Goal: Find specific fact: Find contact information

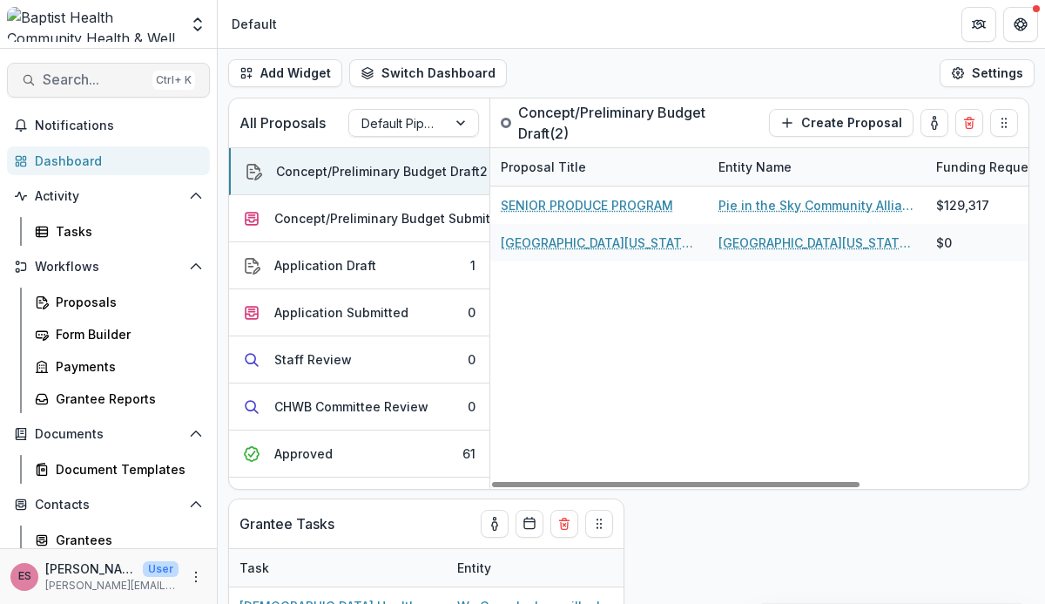
click at [91, 72] on span "Search..." at bounding box center [94, 79] width 103 height 17
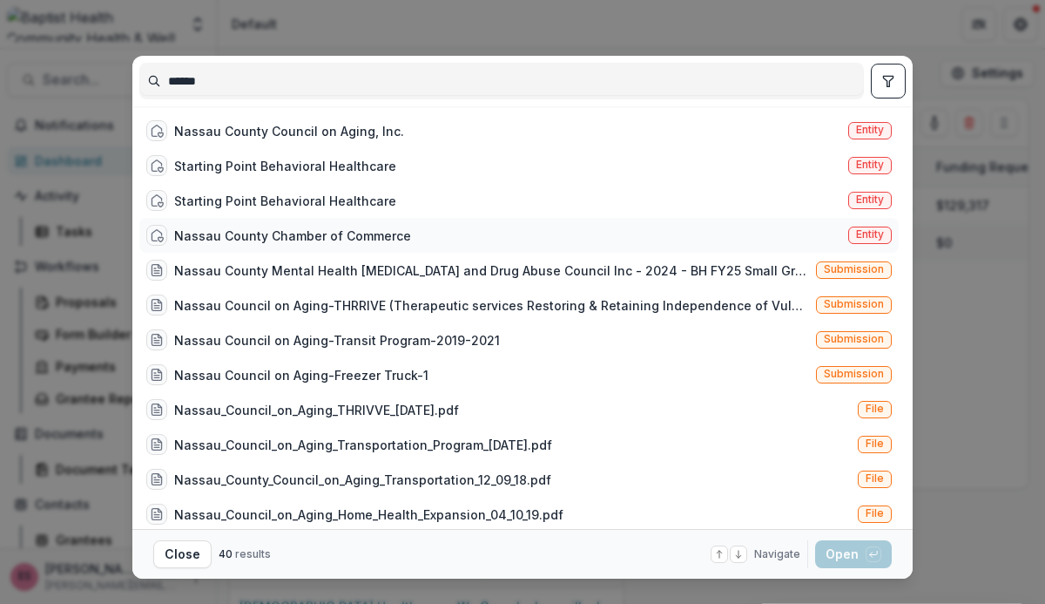
type input "******"
click at [228, 237] on div "Nassau County Chamber of Commerce" at bounding box center [292, 235] width 237 height 18
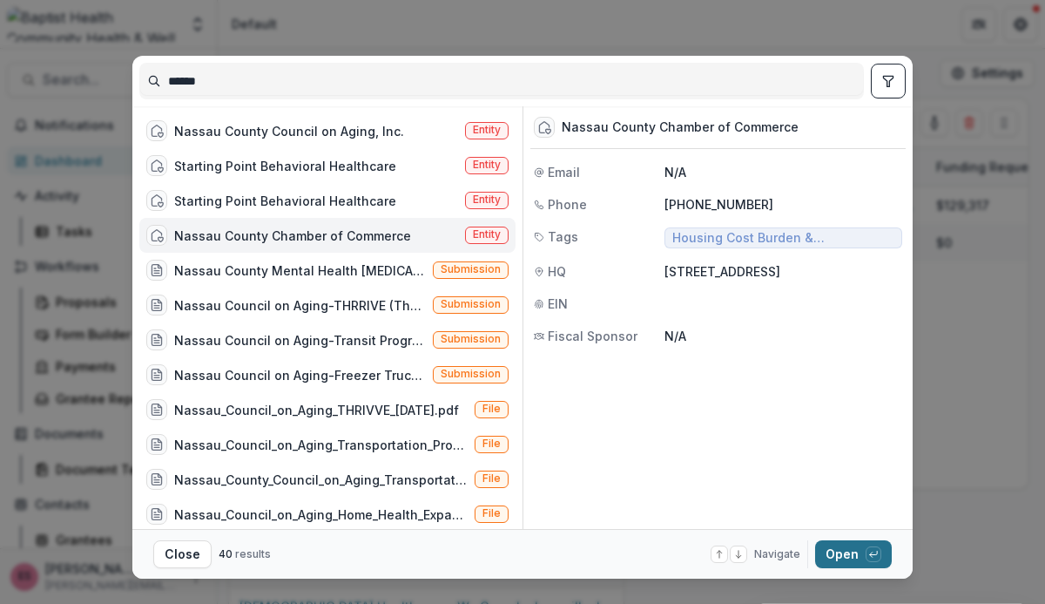
click at [829, 552] on button "Open with enter key" at bounding box center [853, 554] width 77 height 28
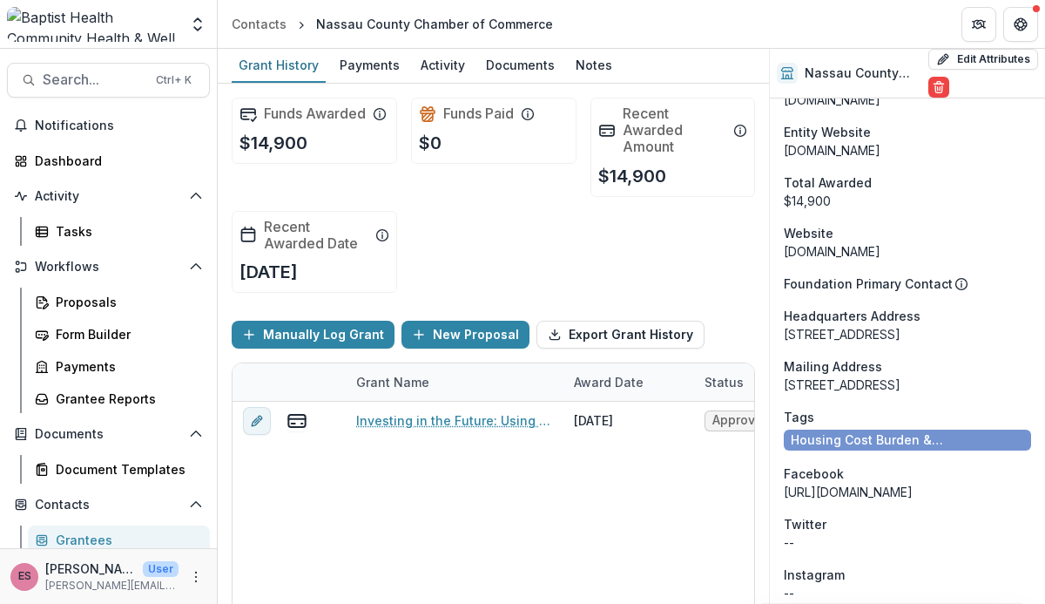
scroll to position [1045, 0]
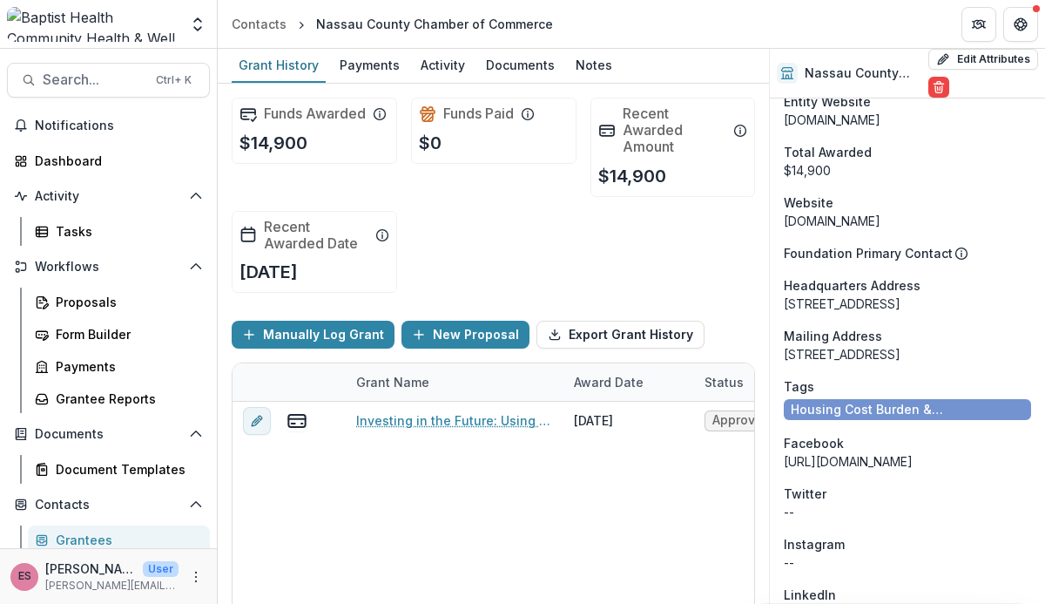
drag, startPoint x: 786, startPoint y: 352, endPoint x: 970, endPoint y: 350, distance: 184.7
click at [970, 350] on div "[STREET_ADDRESS]" at bounding box center [907, 354] width 247 height 18
copy div "[STREET_ADDRESS]"
click at [64, 88] on span "Search..." at bounding box center [94, 79] width 103 height 17
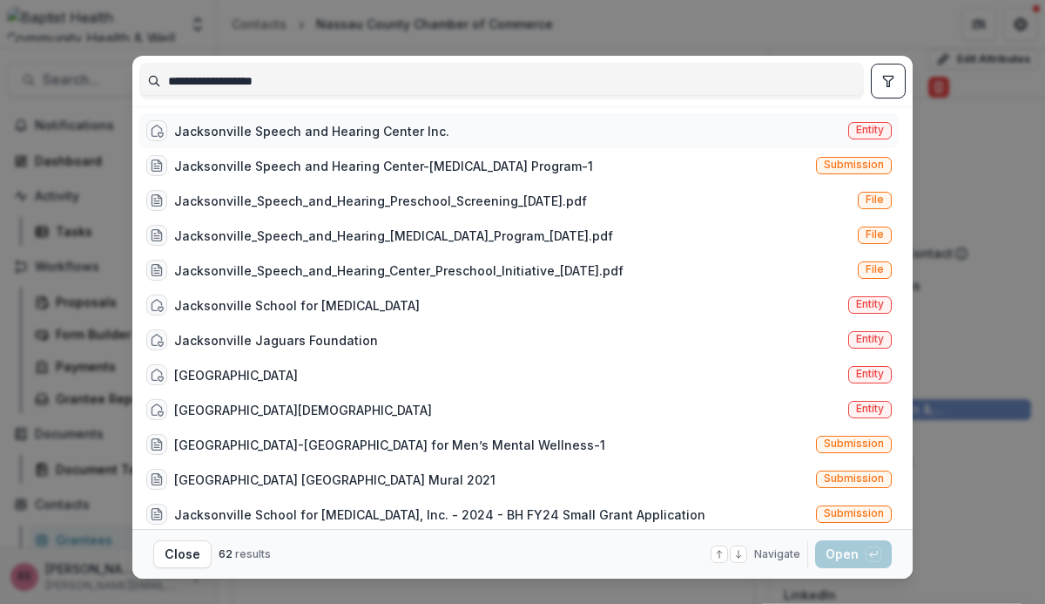
click at [279, 126] on div "Jacksonville Speech and Hearing Center Inc." at bounding box center [311, 131] width 275 height 18
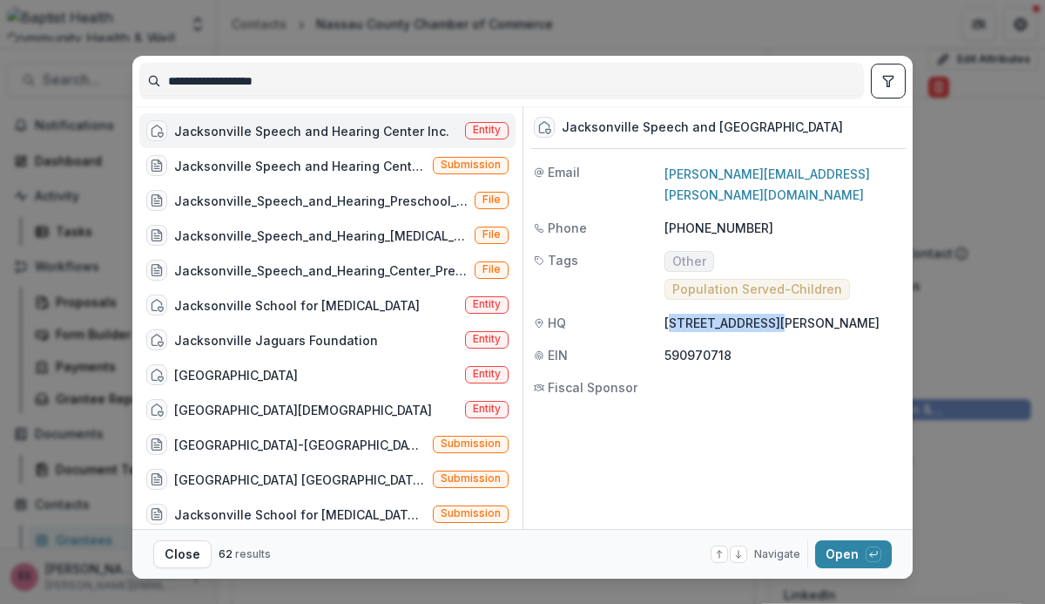
drag, startPoint x: 666, startPoint y: 273, endPoint x: 759, endPoint y: 269, distance: 92.4
click at [759, 314] on p "[STREET_ADDRESS][PERSON_NAME]" at bounding box center [784, 323] width 238 height 18
drag, startPoint x: 759, startPoint y: 269, endPoint x: 623, endPoint y: 276, distance: 136.1
click at [623, 314] on div "HQ" at bounding box center [599, 323] width 131 height 18
click at [660, 314] on div "HQ" at bounding box center [599, 323] width 131 height 18
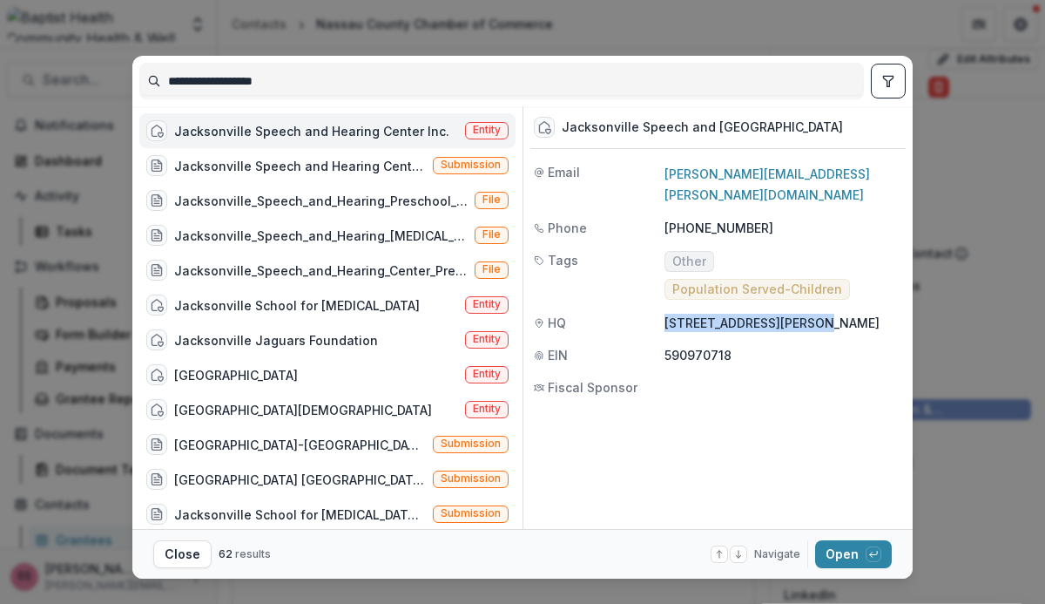
drag, startPoint x: 664, startPoint y: 272, endPoint x: 794, endPoint y: 269, distance: 130.7
click at [794, 314] on p "[STREET_ADDRESS][PERSON_NAME]" at bounding box center [784, 323] width 238 height 18
copy p "[STREET_ADDRESS][PERSON_NAME]"
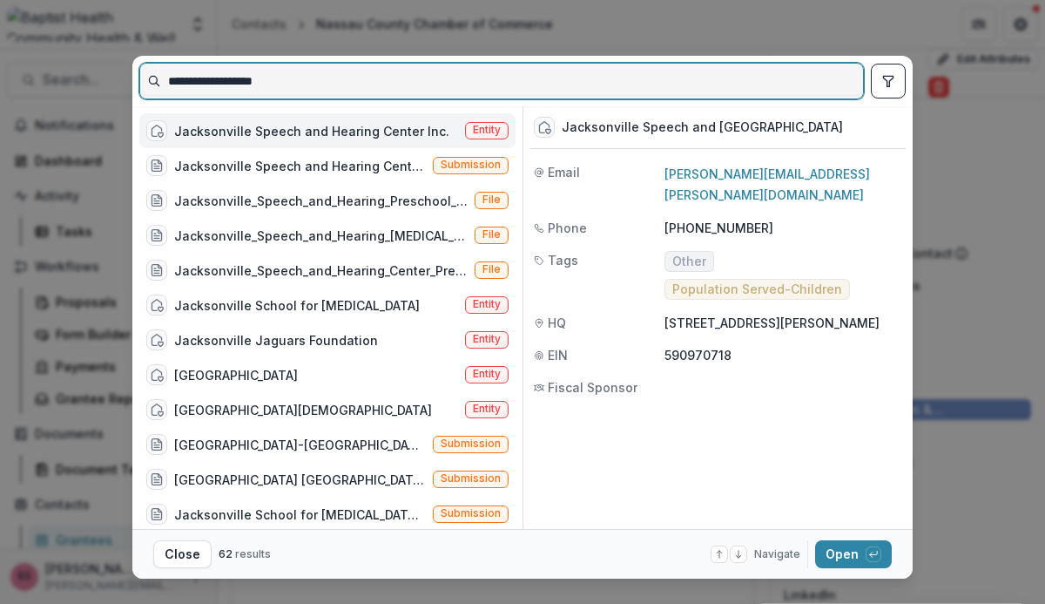
drag, startPoint x: 305, startPoint y: 76, endPoint x: 104, endPoint y: 79, distance: 201.2
click at [104, 79] on div "**********" at bounding box center [522, 302] width 1045 height 604
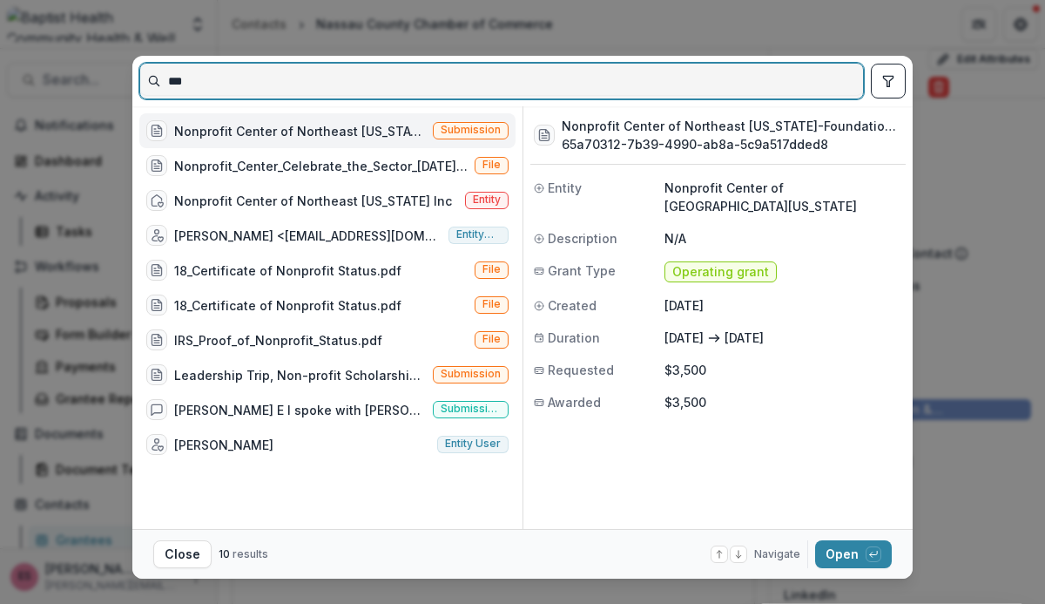
type input "***"
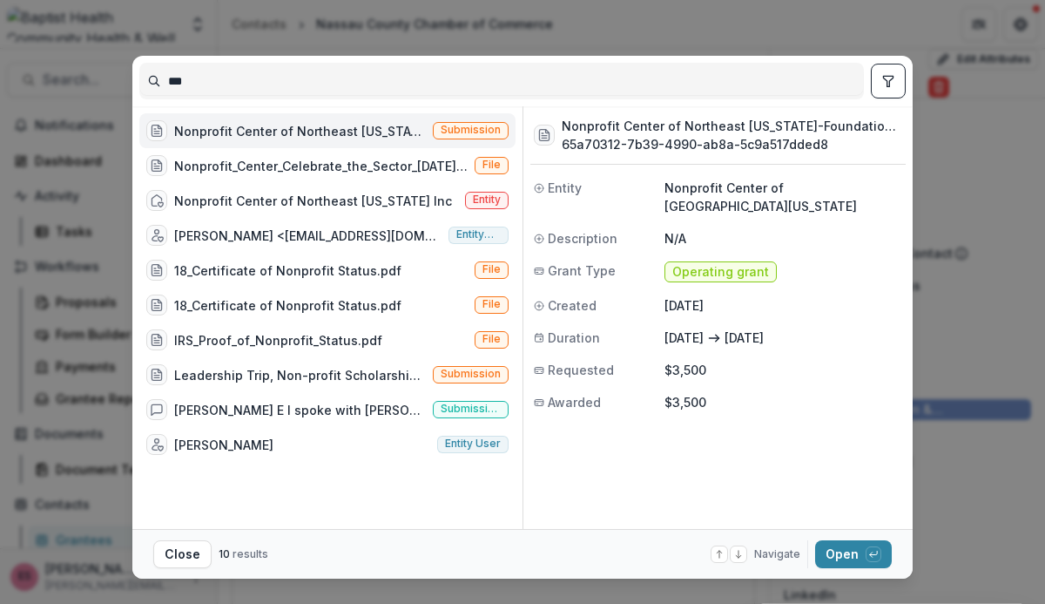
click at [163, 125] on div at bounding box center [156, 130] width 21 height 21
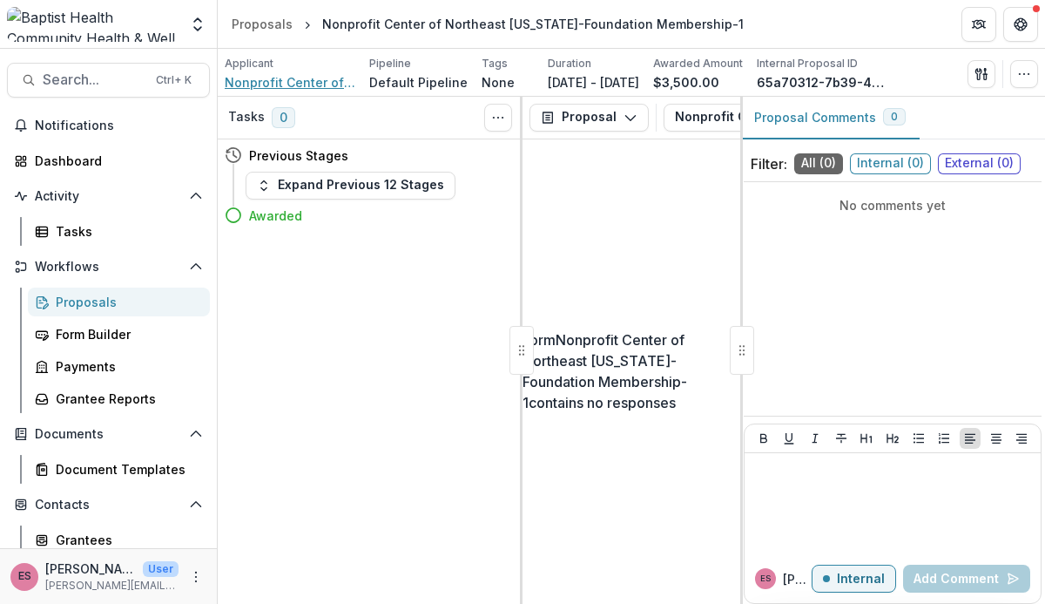
click at [244, 81] on span "Nonprofit Center of [GEOGRAPHIC_DATA][US_STATE]" at bounding box center [290, 82] width 131 height 18
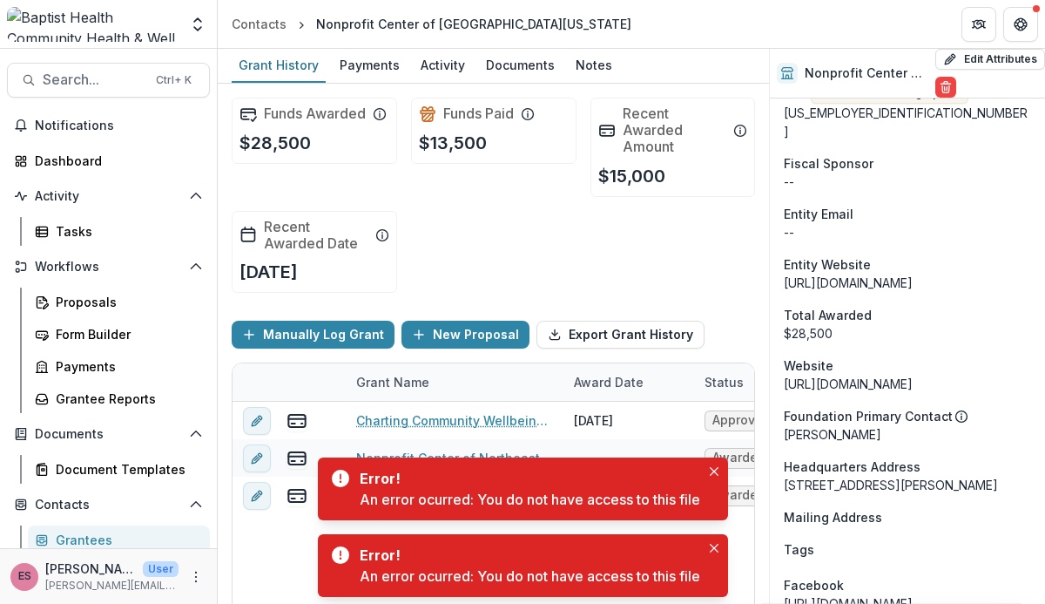
scroll to position [1568, 0]
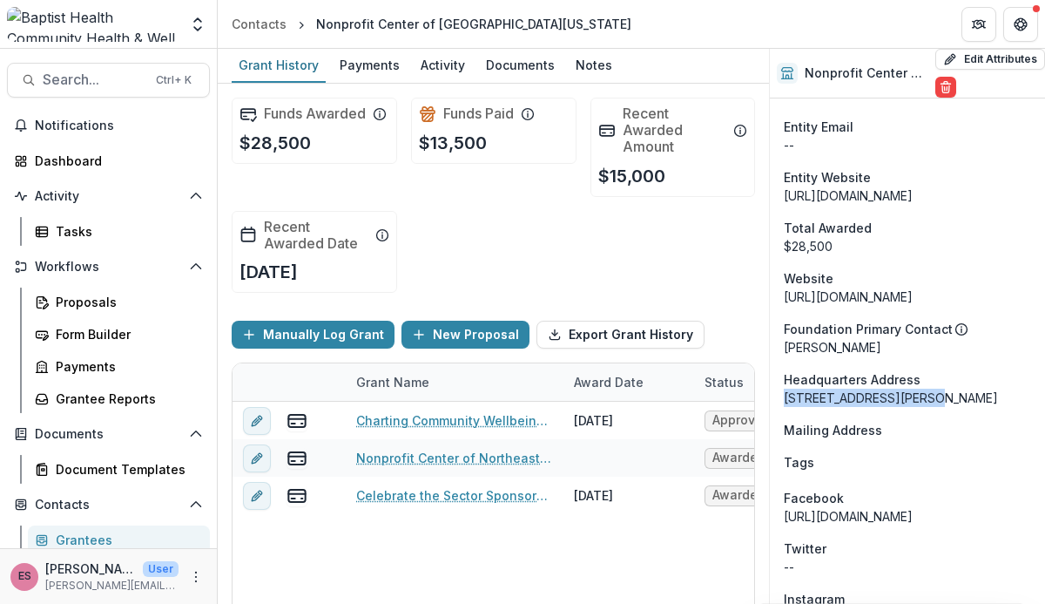
drag, startPoint x: 783, startPoint y: 306, endPoint x: 918, endPoint y: 311, distance: 135.1
copy div "[STREET_ADDRESS][PERSON_NAME]"
